Goal: Information Seeking & Learning: Learn about a topic

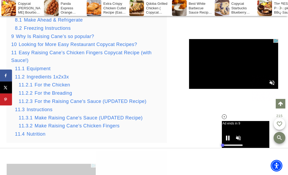
scroll to position [2470, 0]
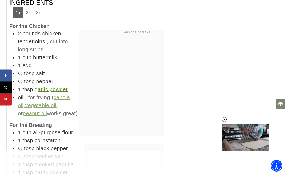
scroll to position [0, 0]
